Goal: Task Accomplishment & Management: Manage account settings

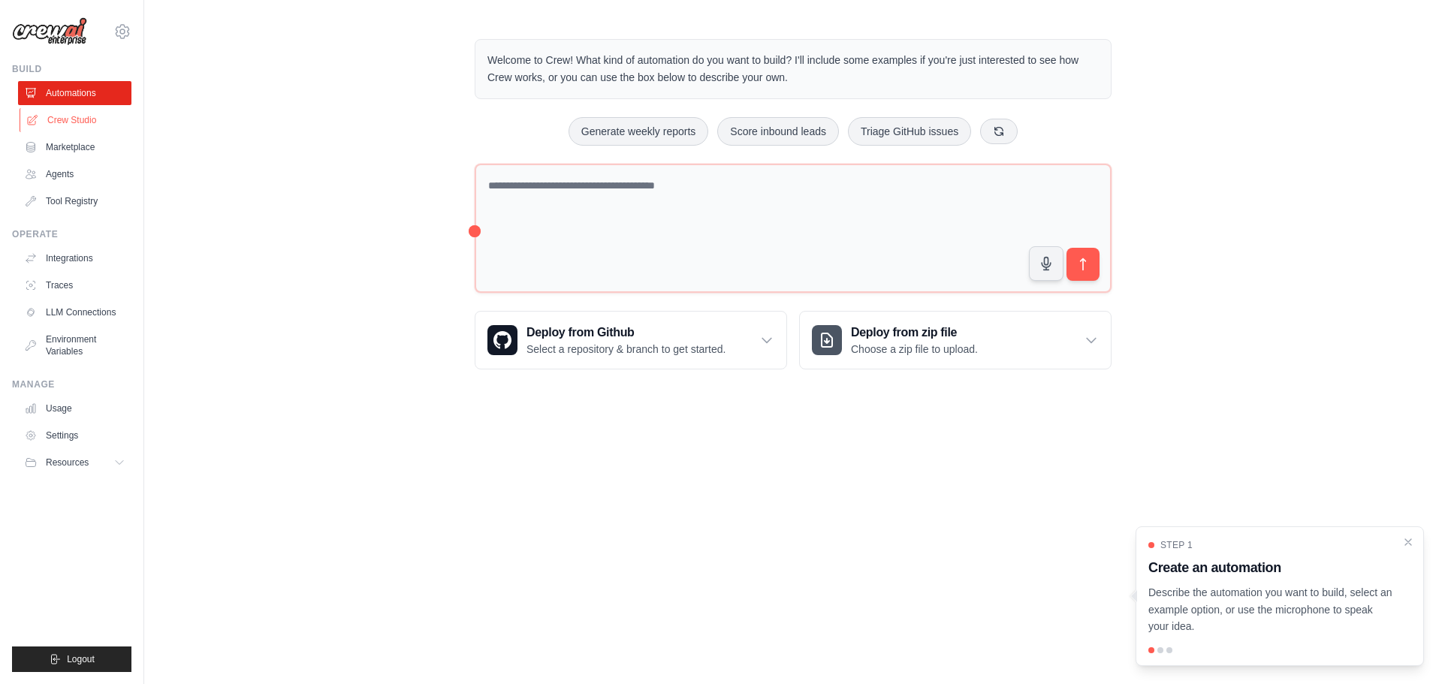
click at [70, 119] on link "Crew Studio" at bounding box center [76, 120] width 113 height 24
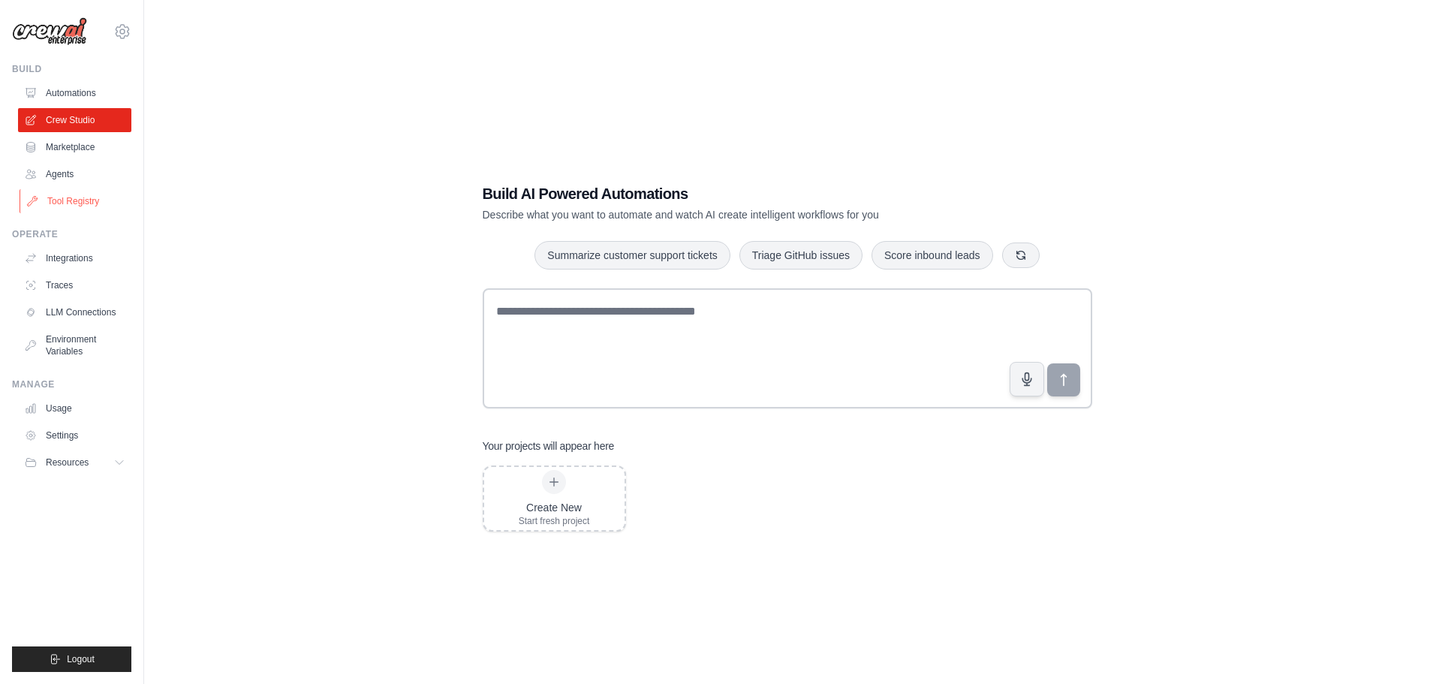
click at [65, 200] on link "Tool Registry" at bounding box center [76, 201] width 113 height 24
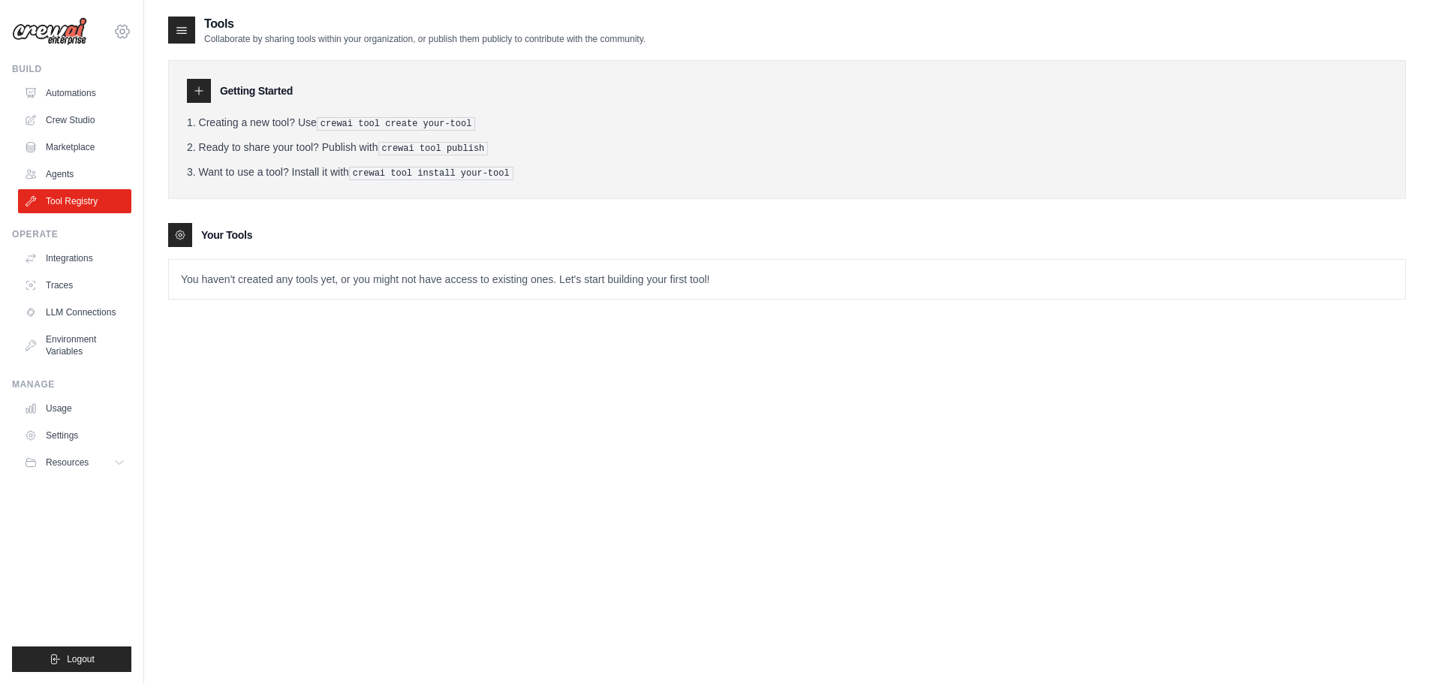
click at [115, 27] on icon at bounding box center [122, 32] width 18 height 18
click at [122, 28] on icon at bounding box center [122, 32] width 18 height 18
click at [101, 100] on link "Settings" at bounding box center [122, 101] width 132 height 27
